Goal: Navigation & Orientation: Find specific page/section

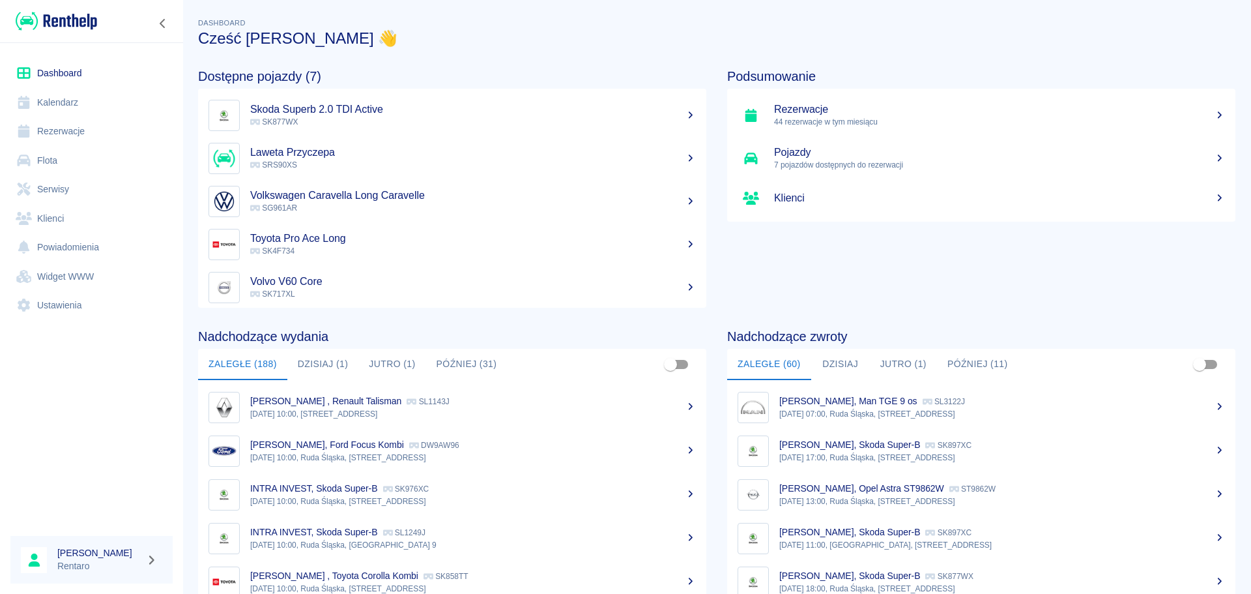
click at [334, 359] on button "Dzisiaj (1)" at bounding box center [323, 364] width 72 height 31
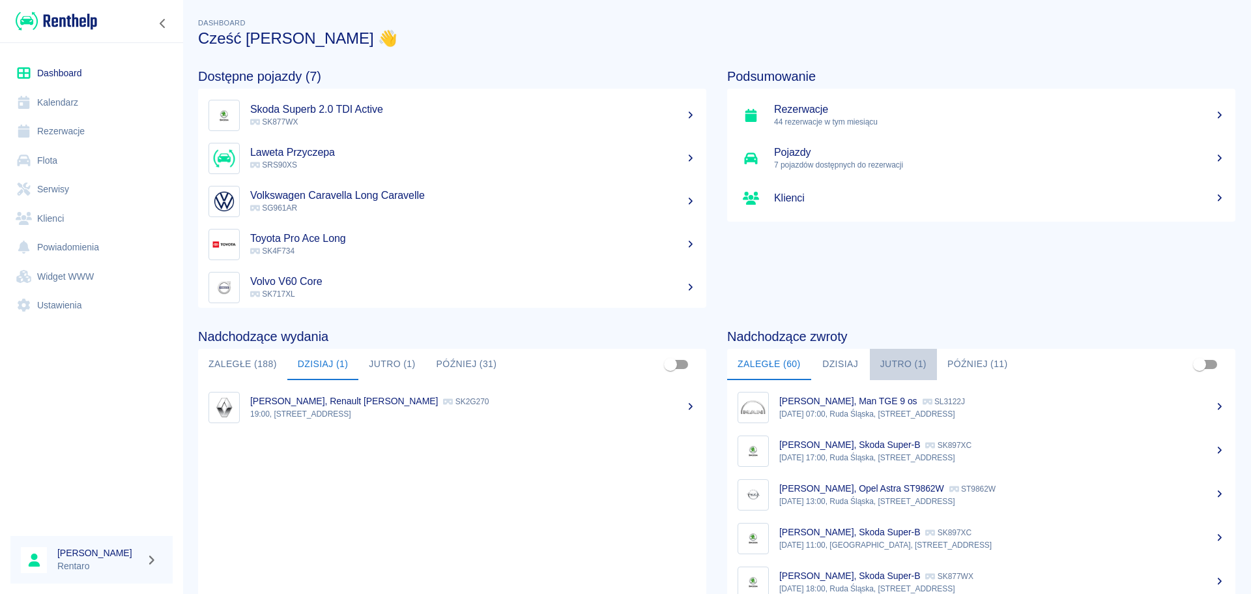
click at [895, 372] on button "Jutro (1)" at bounding box center [903, 364] width 67 height 31
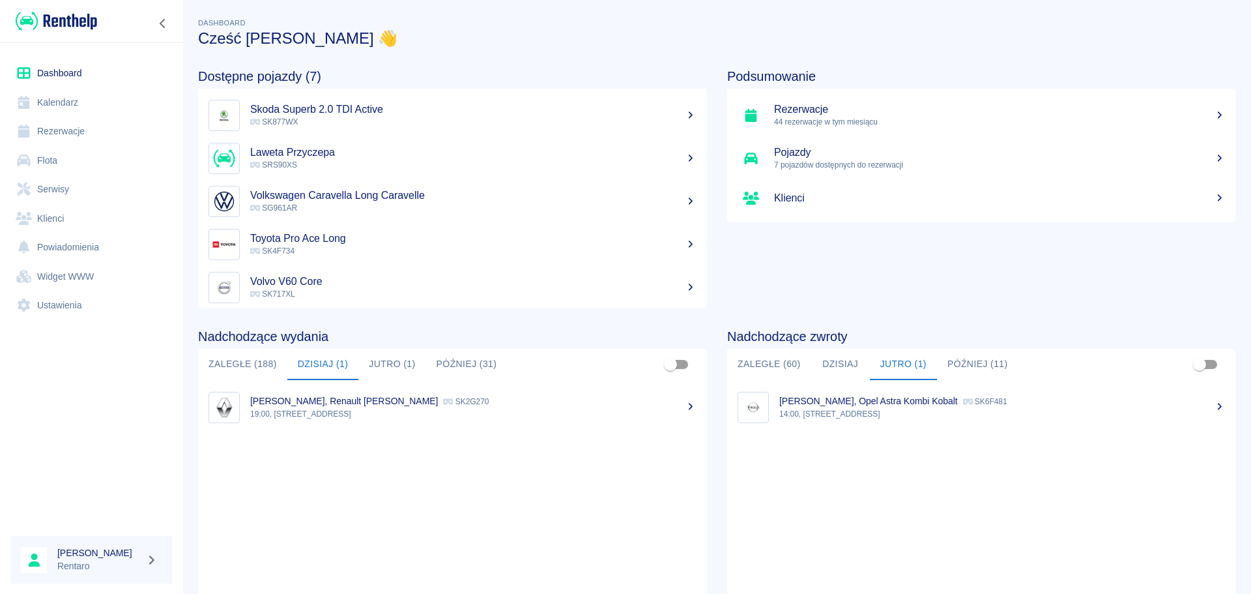
click at [42, 104] on link "Kalendarz" at bounding box center [91, 102] width 162 height 29
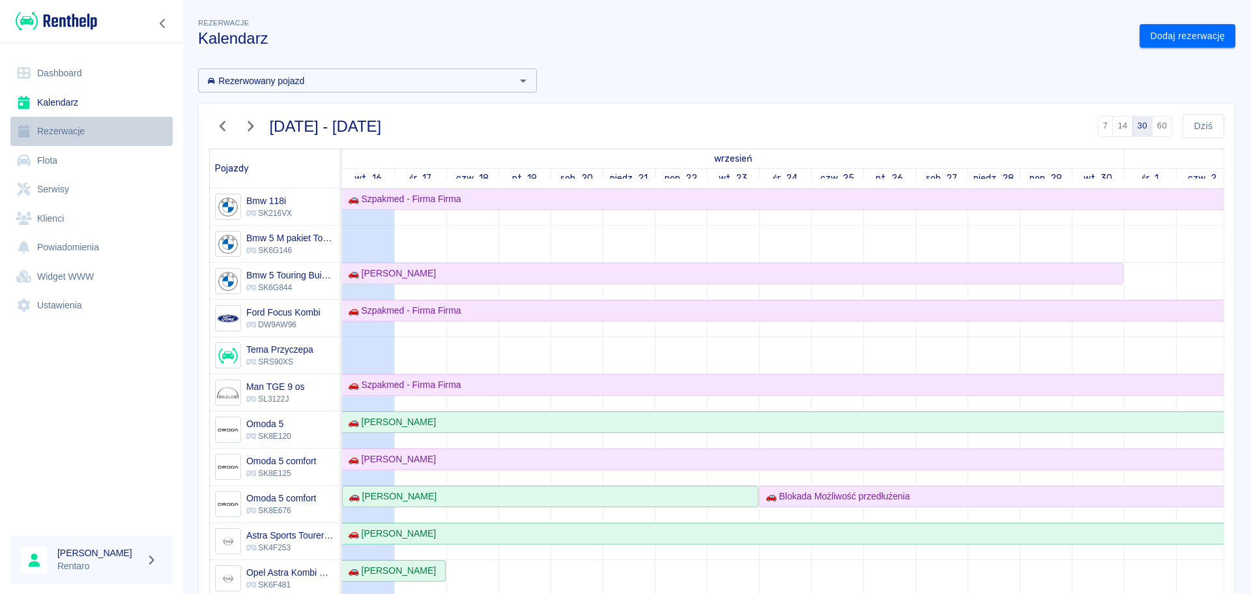
click at [52, 136] on link "Rezerwacje" at bounding box center [91, 131] width 162 height 29
